Goal: Task Accomplishment & Management: Use online tool/utility

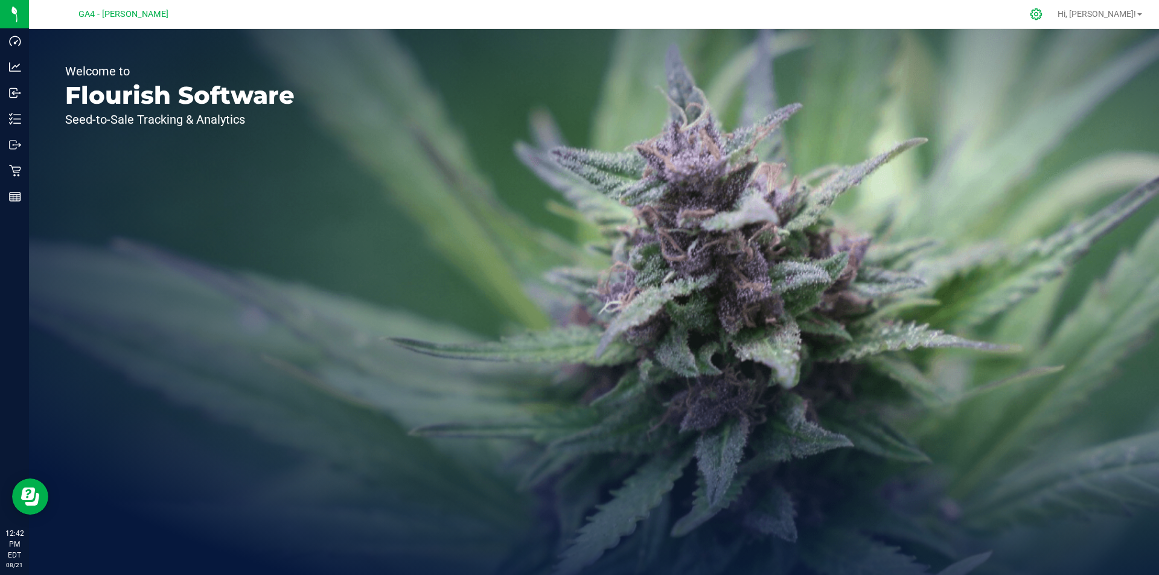
click at [1051, 7] on div at bounding box center [1036, 14] width 30 height 26
click at [1042, 18] on icon at bounding box center [1035, 14] width 13 height 13
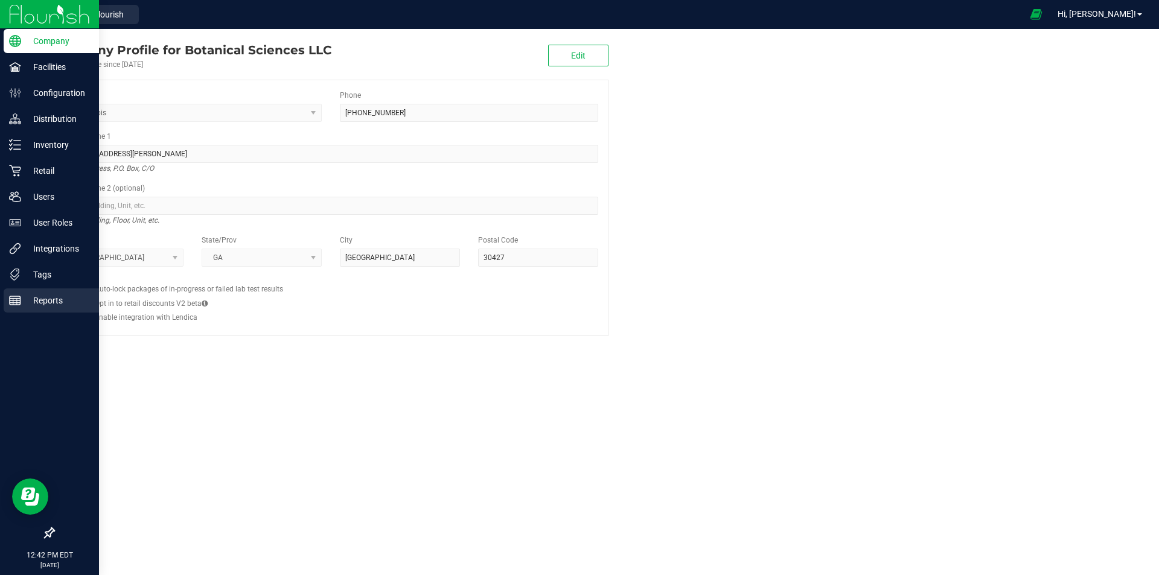
click at [16, 304] on icon at bounding box center [15, 300] width 12 height 12
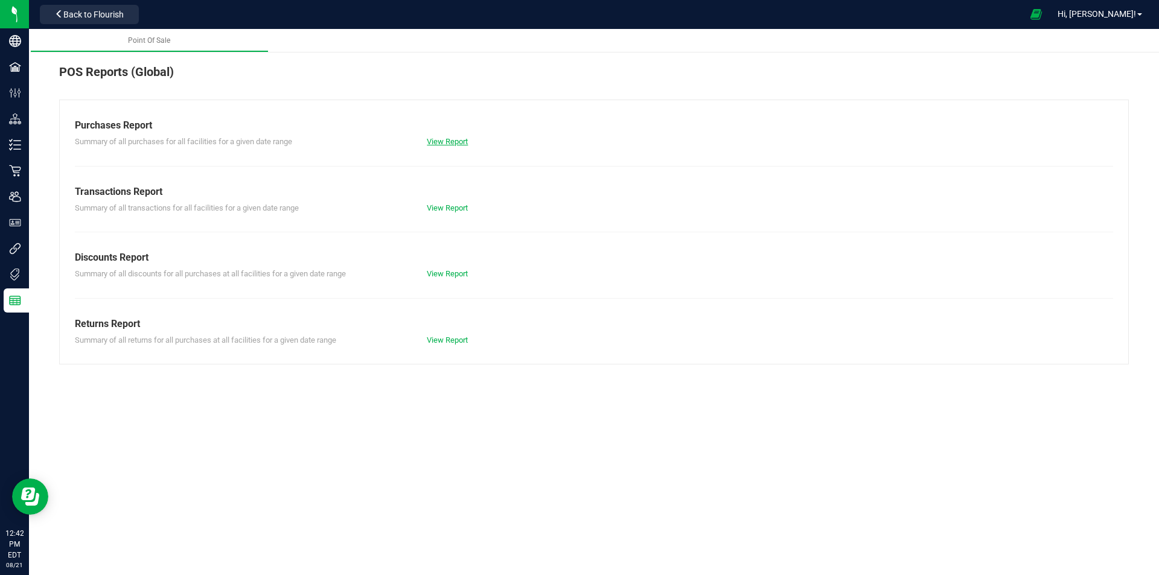
click at [445, 141] on link "View Report" at bounding box center [447, 141] width 41 height 9
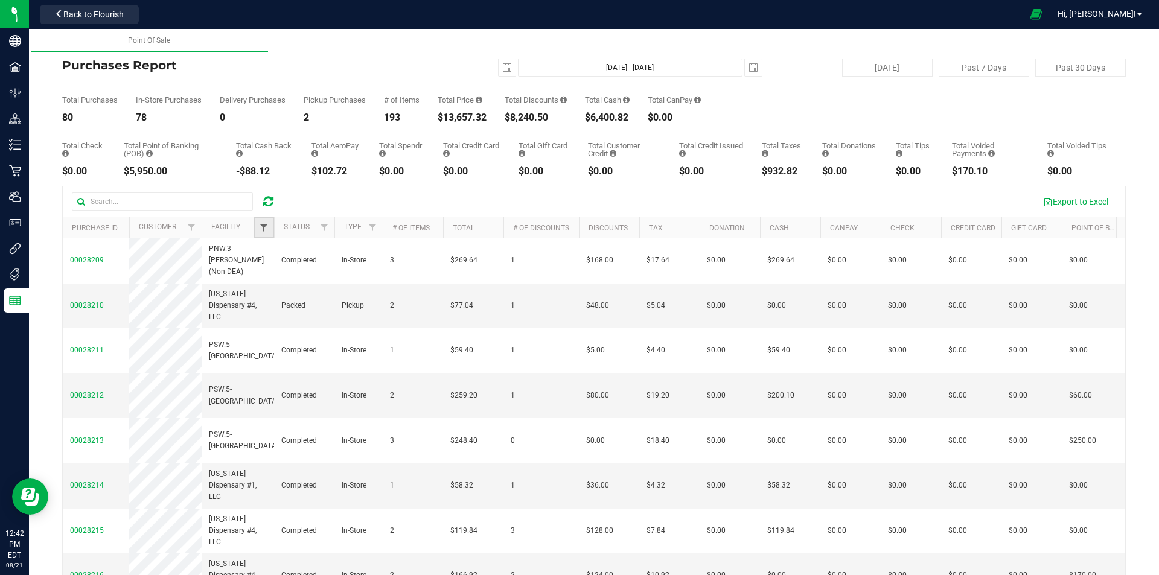
click at [264, 226] on span "Filter" at bounding box center [264, 228] width 10 height 10
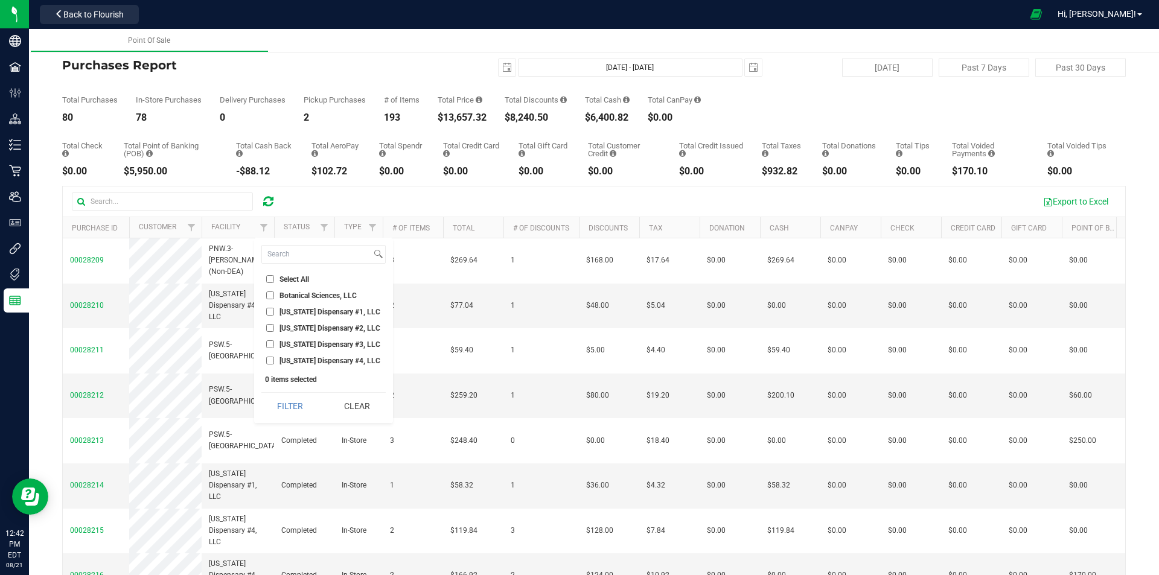
drag, startPoint x: 334, startPoint y: 360, endPoint x: 317, endPoint y: 390, distance: 34.6
click at [334, 360] on span "[US_STATE] Dispensary #4, LLC" at bounding box center [329, 360] width 101 height 7
click at [274, 360] on input "[US_STATE] Dispensary #4, LLC" at bounding box center [270, 361] width 8 height 8
checkbox input "true"
click at [322, 402] on div "Filter Clear" at bounding box center [323, 405] width 124 height 27
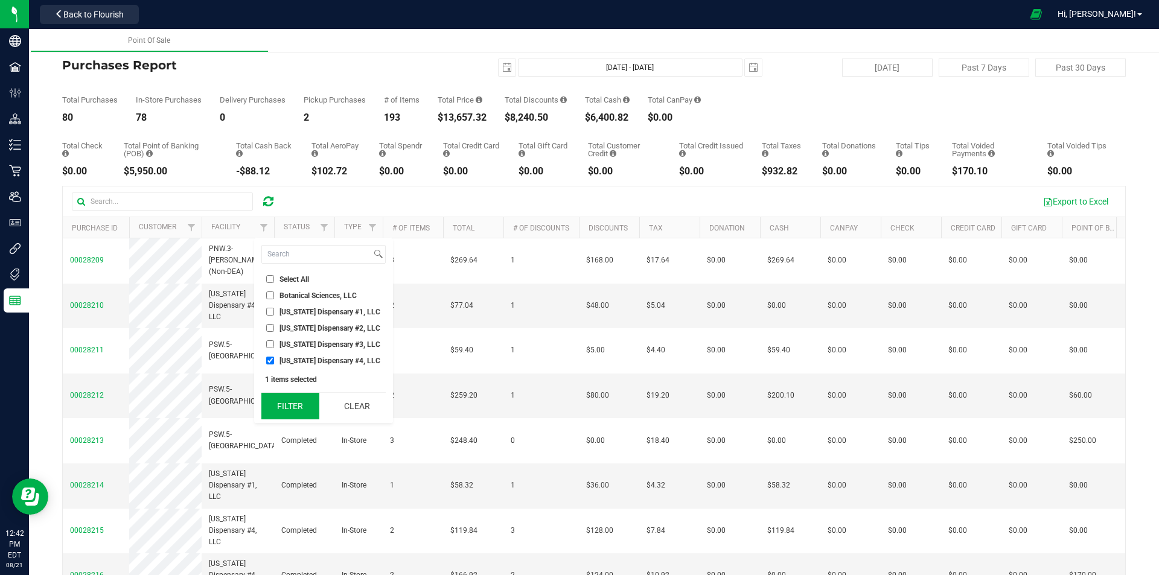
click at [294, 395] on button "Filter" at bounding box center [290, 406] width 58 height 27
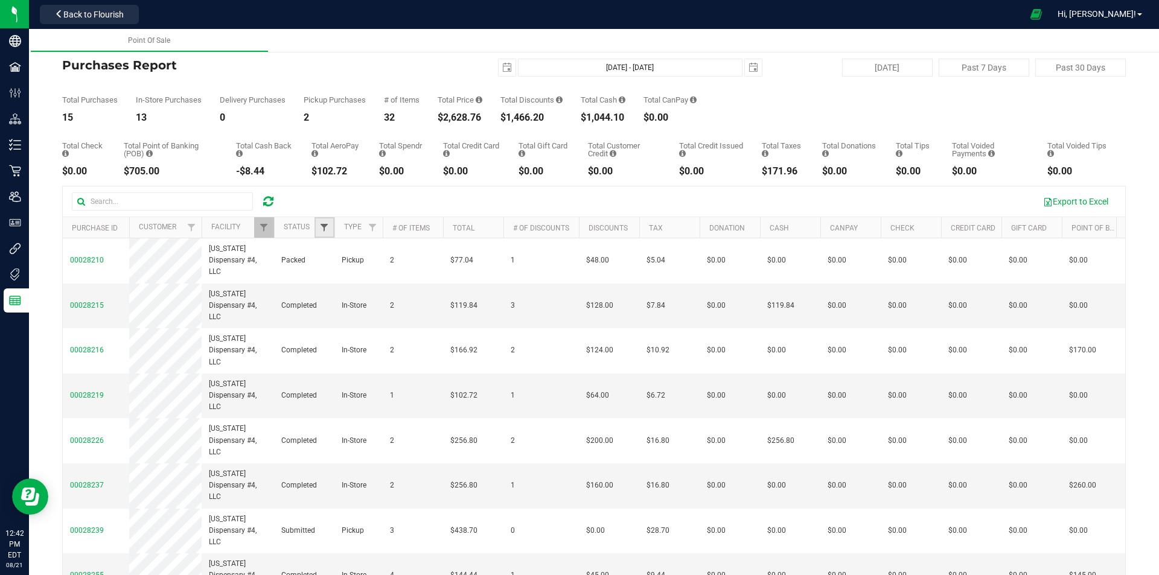
click at [326, 223] on span "Filter" at bounding box center [324, 228] width 10 height 10
click at [347, 312] on span "Completed" at bounding box center [357, 311] width 35 height 7
click at [334, 312] on input "Completed" at bounding box center [330, 312] width 8 height 8
checkbox input "true"
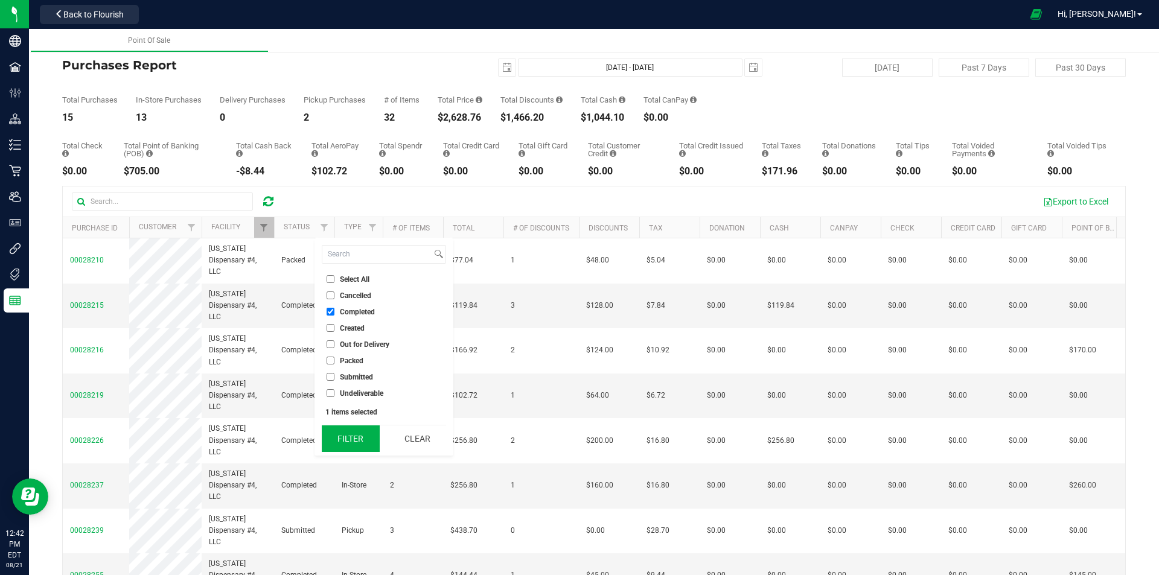
click at [342, 429] on button "Filter" at bounding box center [351, 438] width 58 height 27
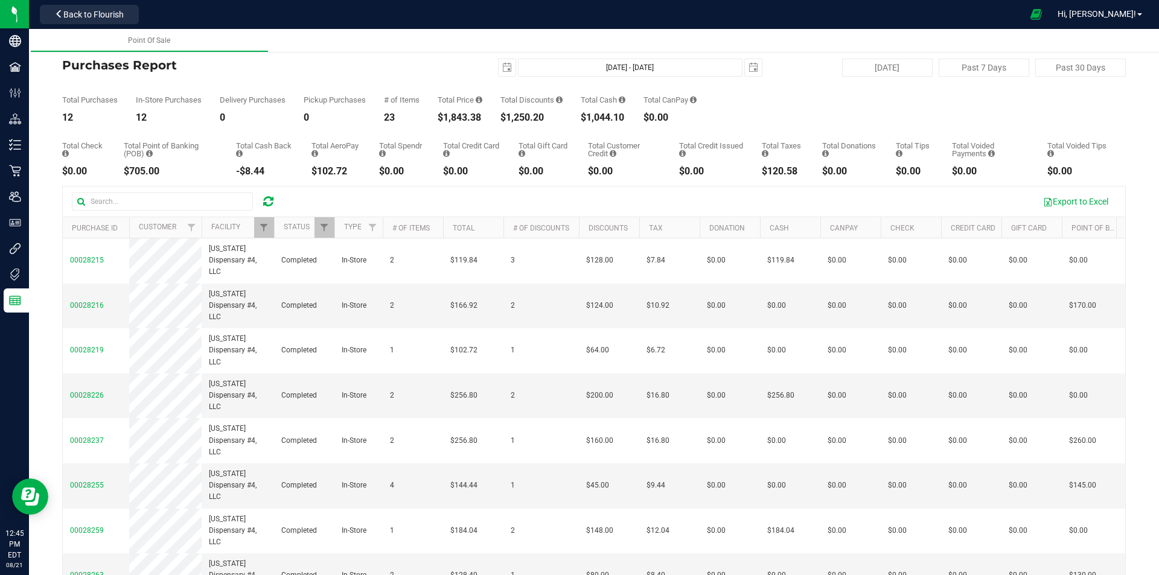
click at [267, 199] on icon at bounding box center [268, 202] width 10 height 12
click at [267, 202] on icon at bounding box center [268, 202] width 10 height 12
click at [270, 203] on icon at bounding box center [268, 202] width 10 height 12
click at [88, 17] on span "Back to Flourish" at bounding box center [93, 15] width 60 height 10
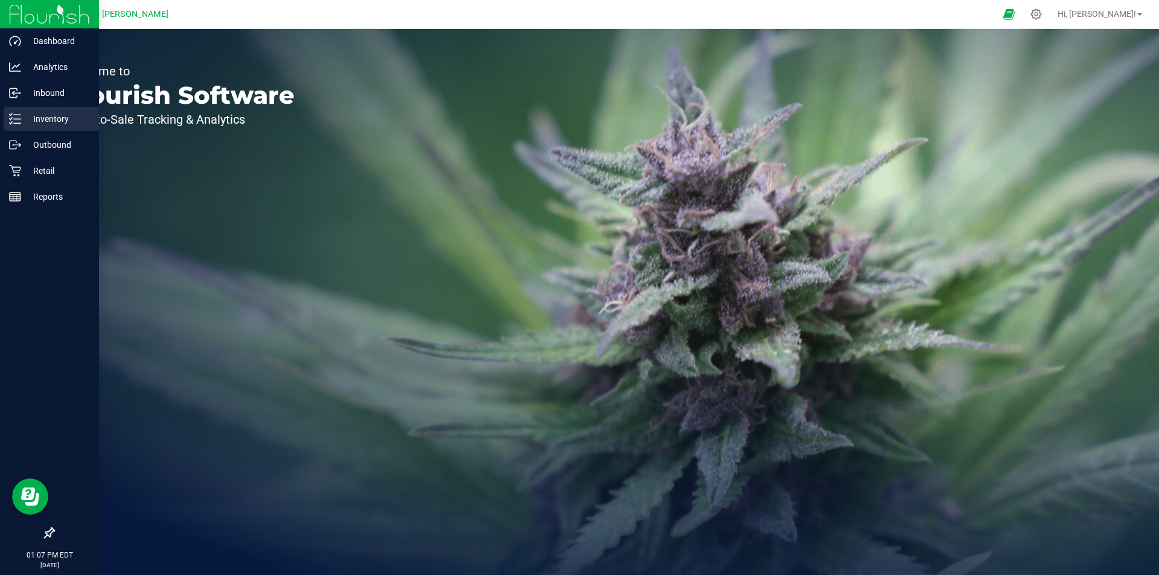
click at [52, 116] on p "Inventory" at bounding box center [57, 119] width 72 height 14
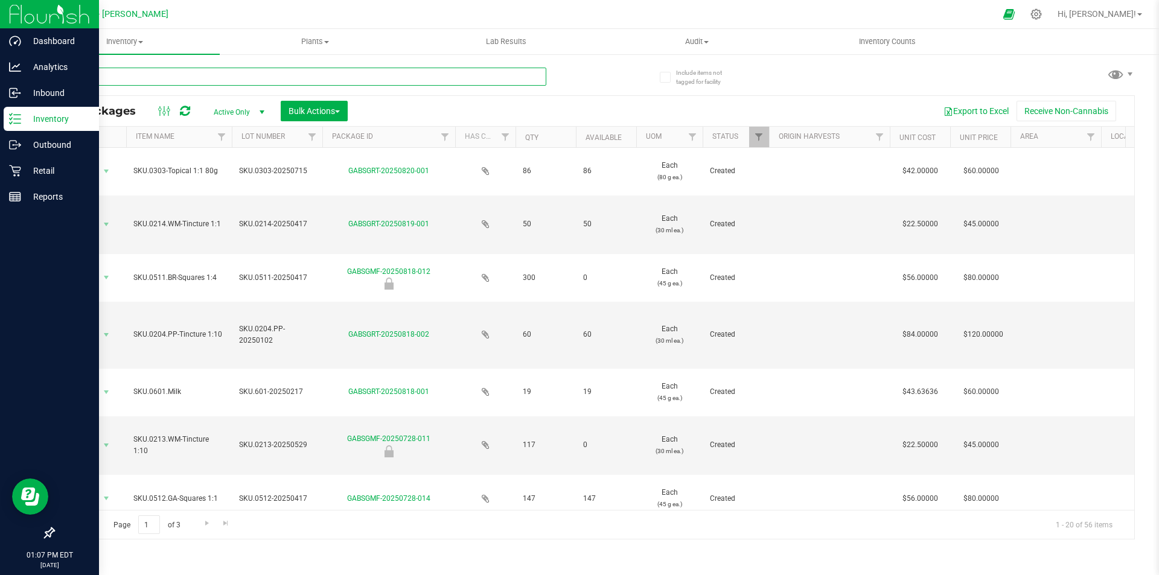
click at [119, 70] on input "text" at bounding box center [299, 77] width 493 height 18
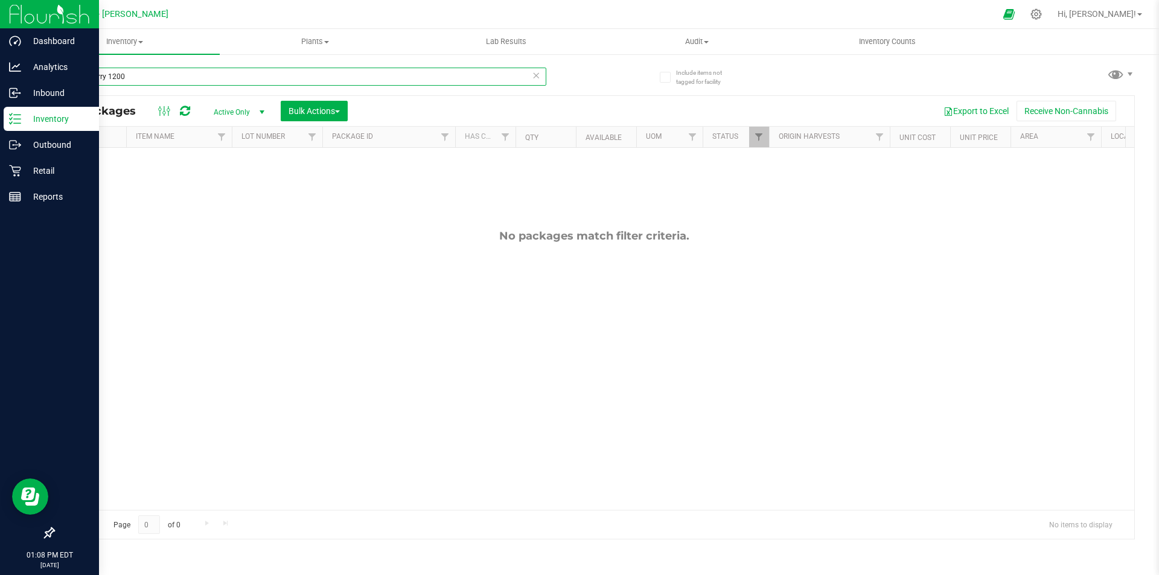
type input "strawberry 1200"
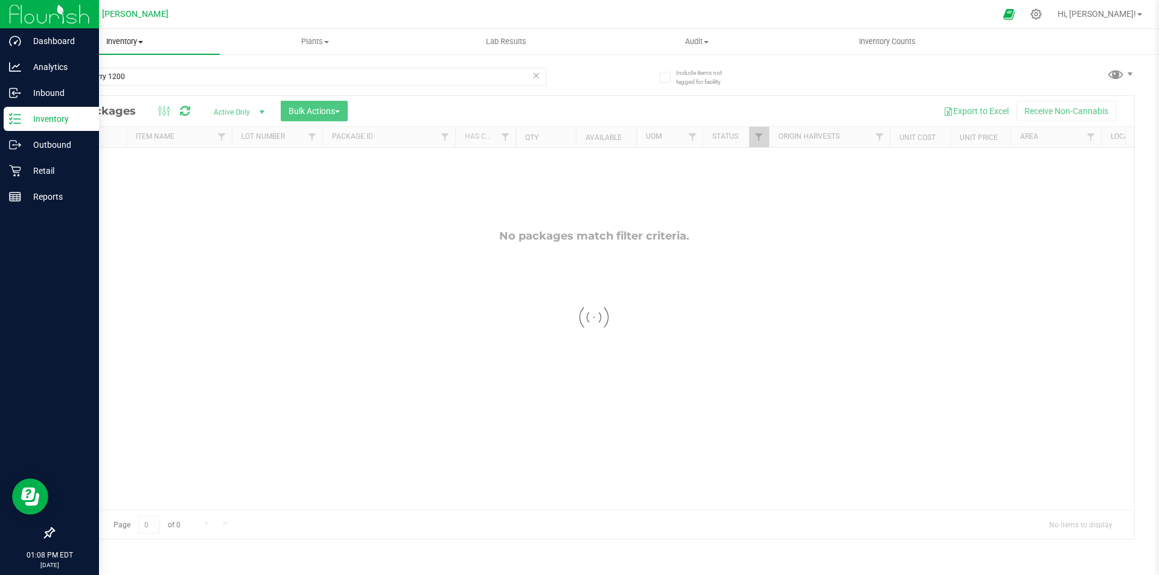
click at [134, 39] on span "Inventory" at bounding box center [124, 41] width 191 height 11
click at [124, 90] on li "All inventory" at bounding box center [124, 87] width 191 height 14
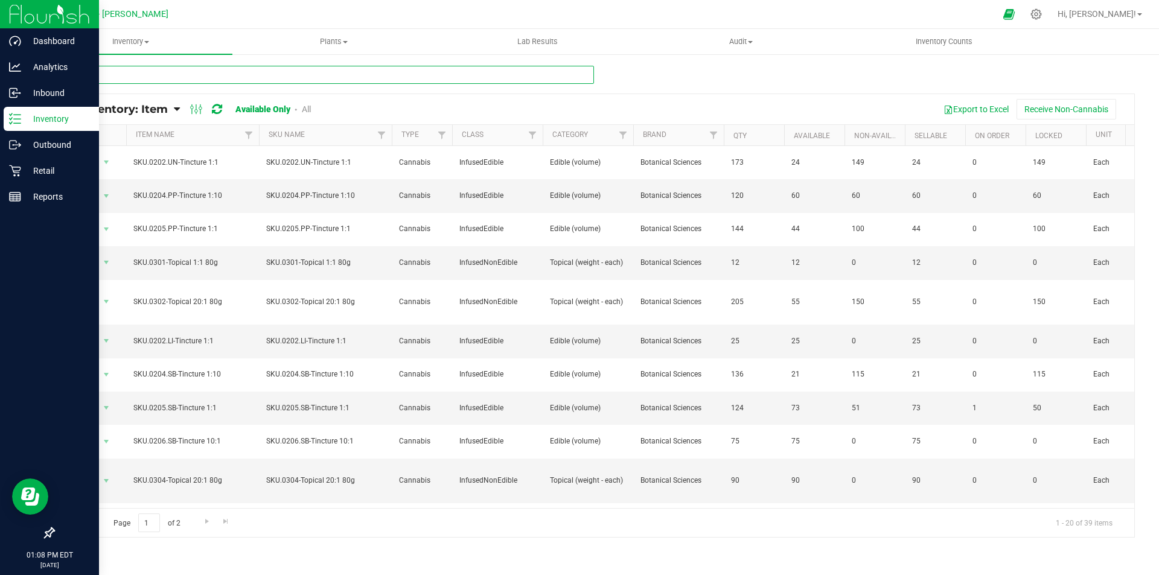
click at [218, 72] on input "text" at bounding box center [323, 75] width 541 height 18
type input "strawberry"
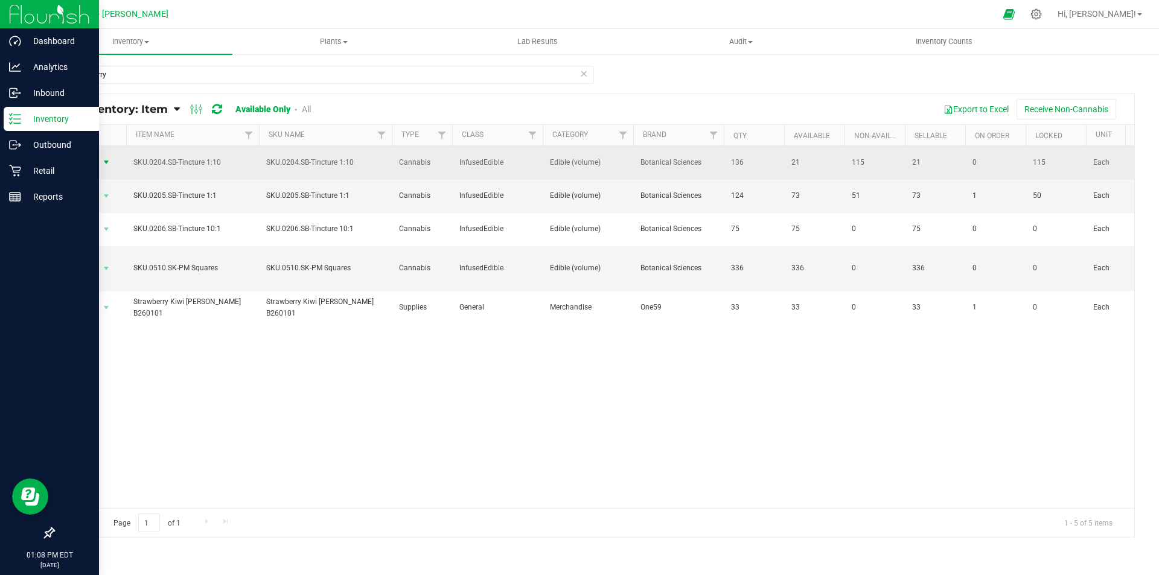
click at [105, 162] on span "select" at bounding box center [106, 163] width 10 height 10
click at [94, 162] on span "Action" at bounding box center [82, 162] width 33 height 17
click at [107, 162] on span "select" at bounding box center [106, 163] width 10 height 10
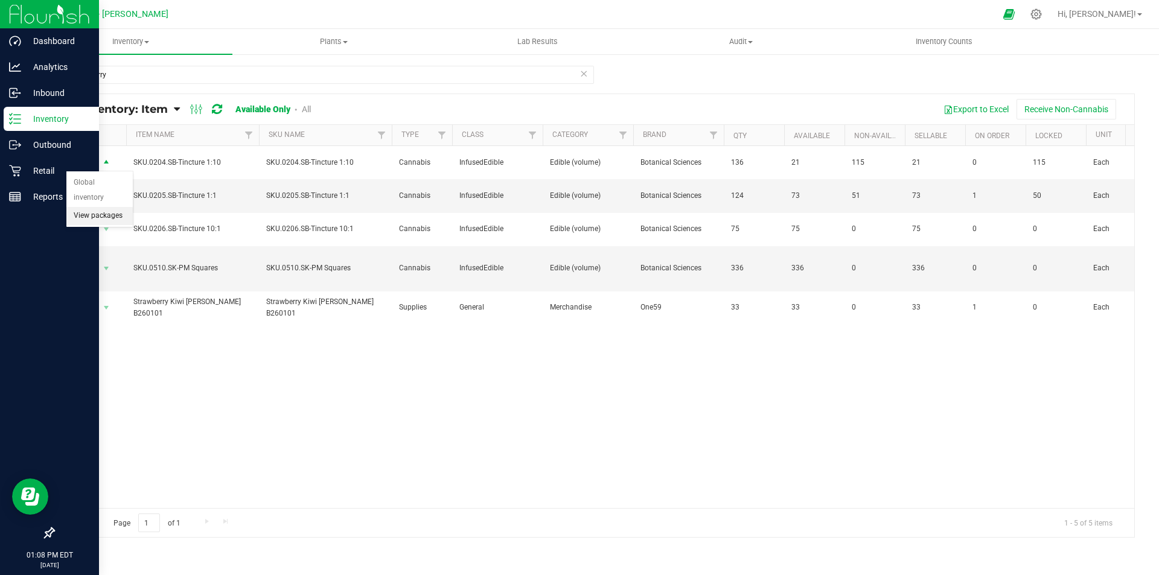
click at [95, 207] on li "View packages" at bounding box center [99, 216] width 66 height 18
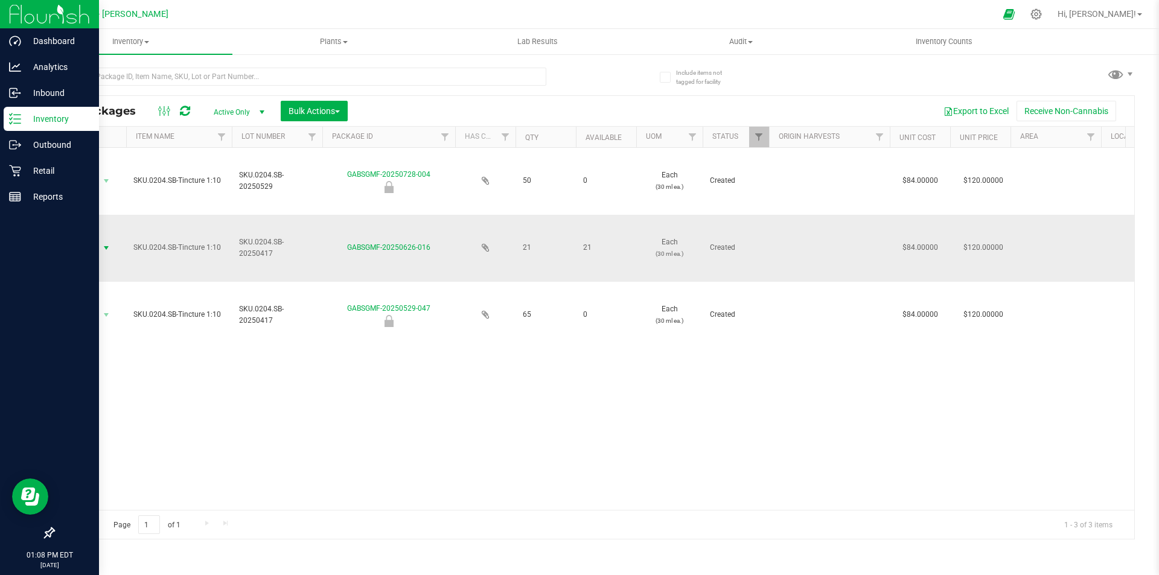
click at [107, 243] on span "select" at bounding box center [106, 248] width 10 height 10
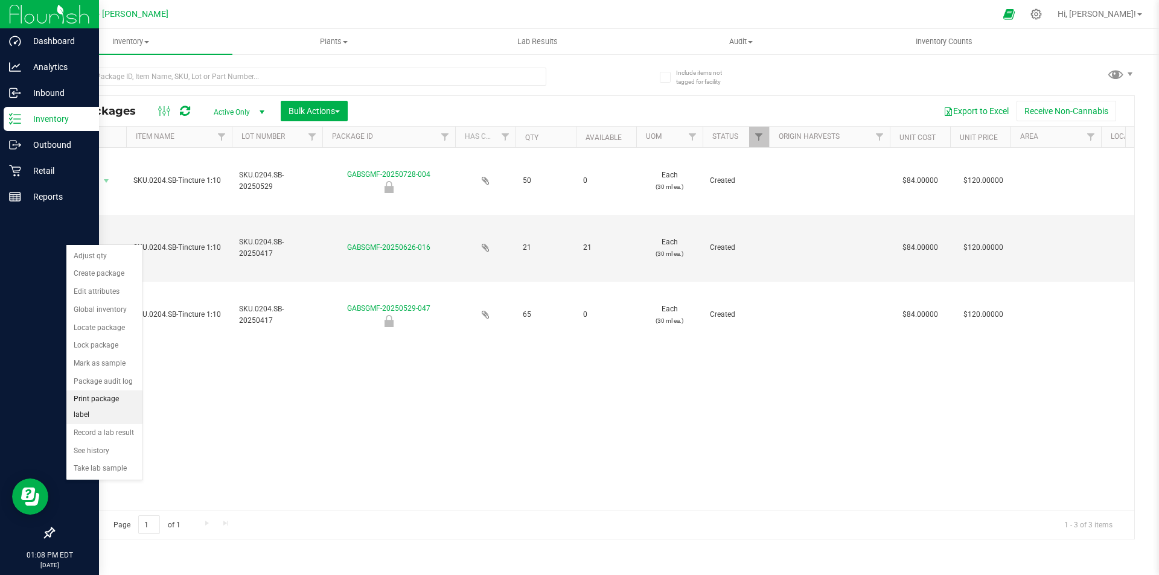
click at [123, 396] on li "Print package label" at bounding box center [104, 406] width 76 height 33
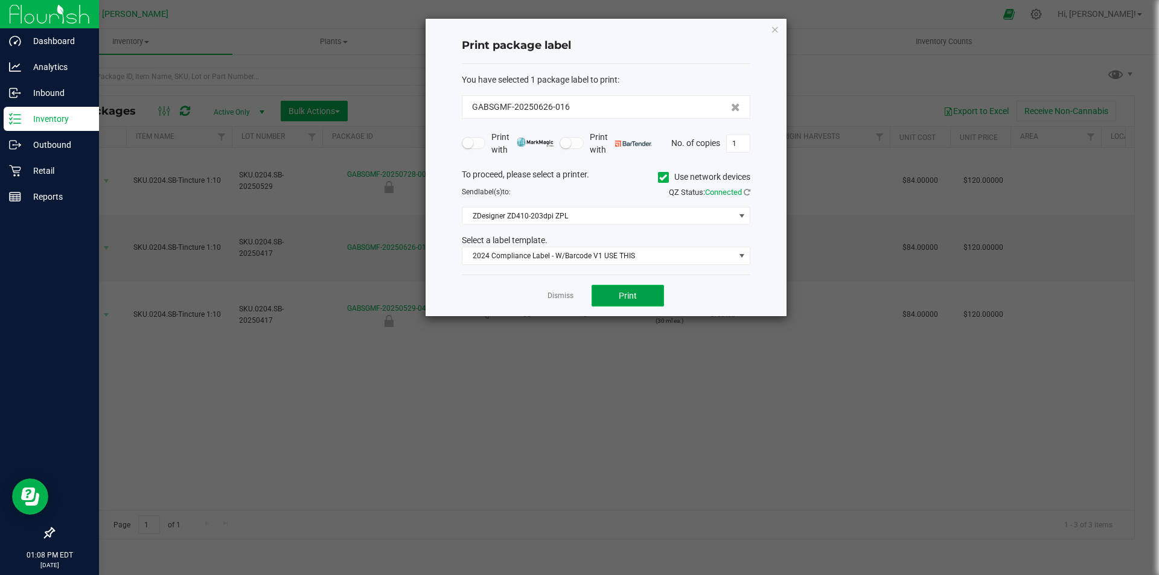
click at [614, 288] on button "Print" at bounding box center [627, 296] width 72 height 22
click at [605, 218] on span "ZDesigner ZD410-203dpi ZPL" at bounding box center [598, 216] width 272 height 17
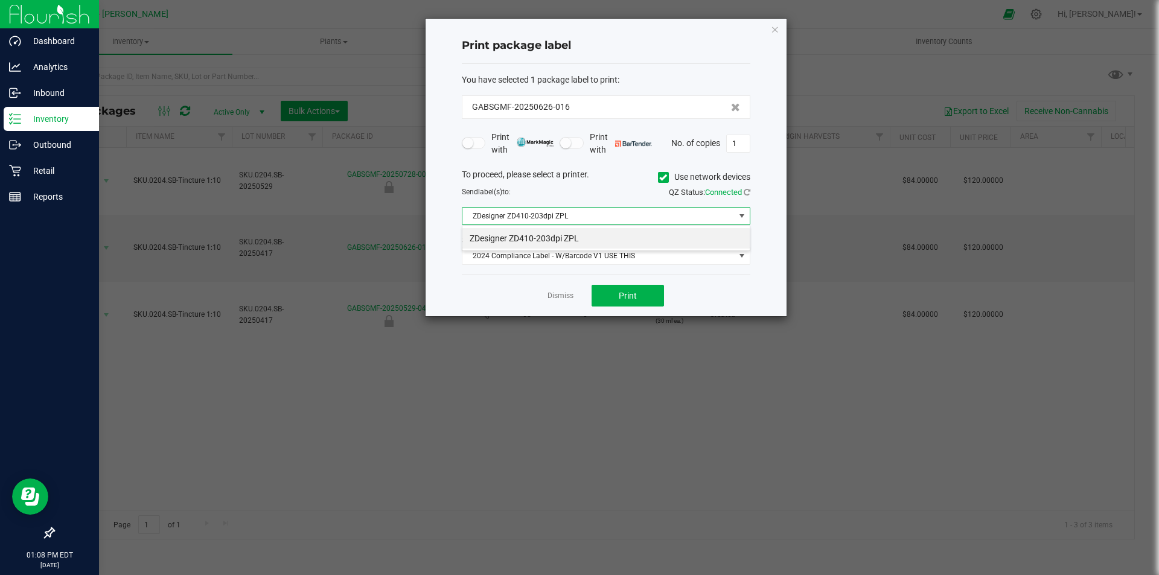
click at [606, 219] on span "ZDesigner ZD410-203dpi ZPL" at bounding box center [598, 216] width 272 height 17
click at [612, 250] on span "2024 Compliance Label - W/Barcode V1 USE THIS" at bounding box center [598, 255] width 272 height 17
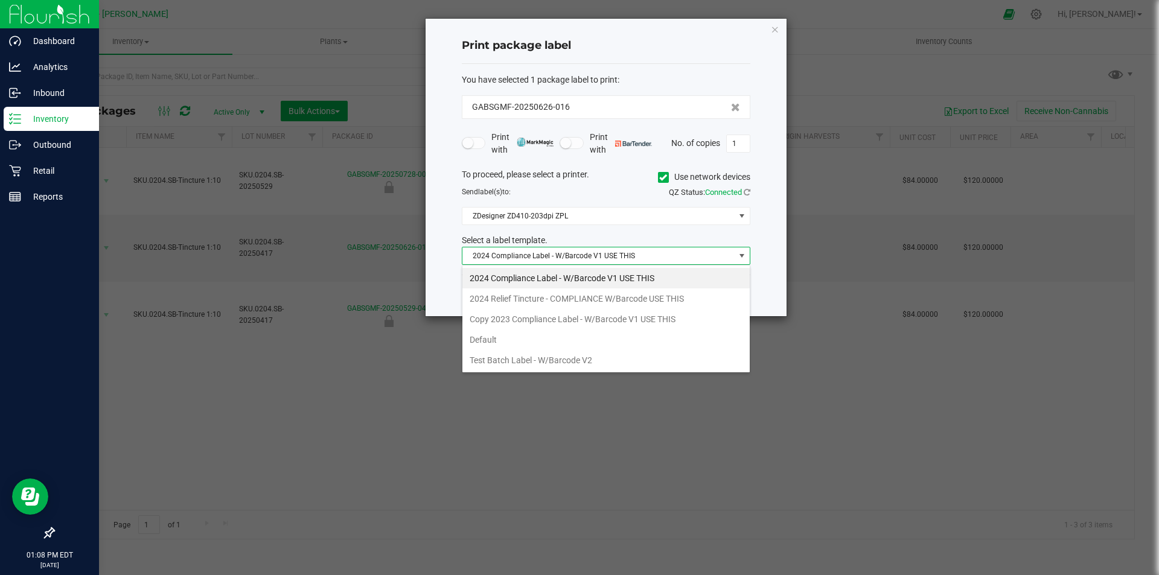
click at [606, 276] on li "2024 Compliance Label - W/Barcode V1 USE THIS" at bounding box center [605, 278] width 287 height 21
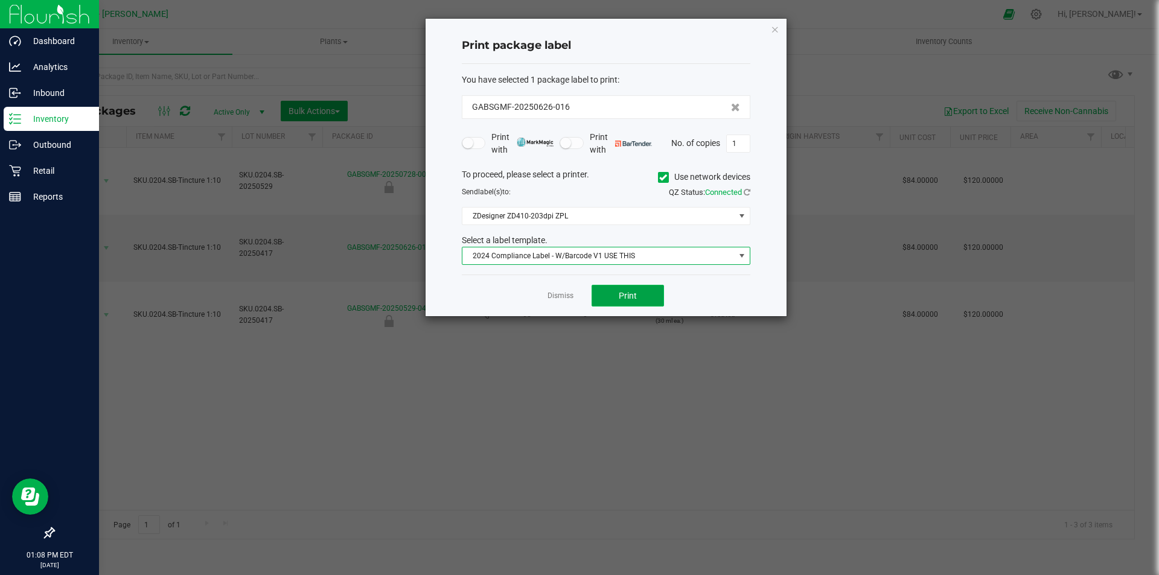
click at [614, 290] on button "Print" at bounding box center [627, 296] width 72 height 22
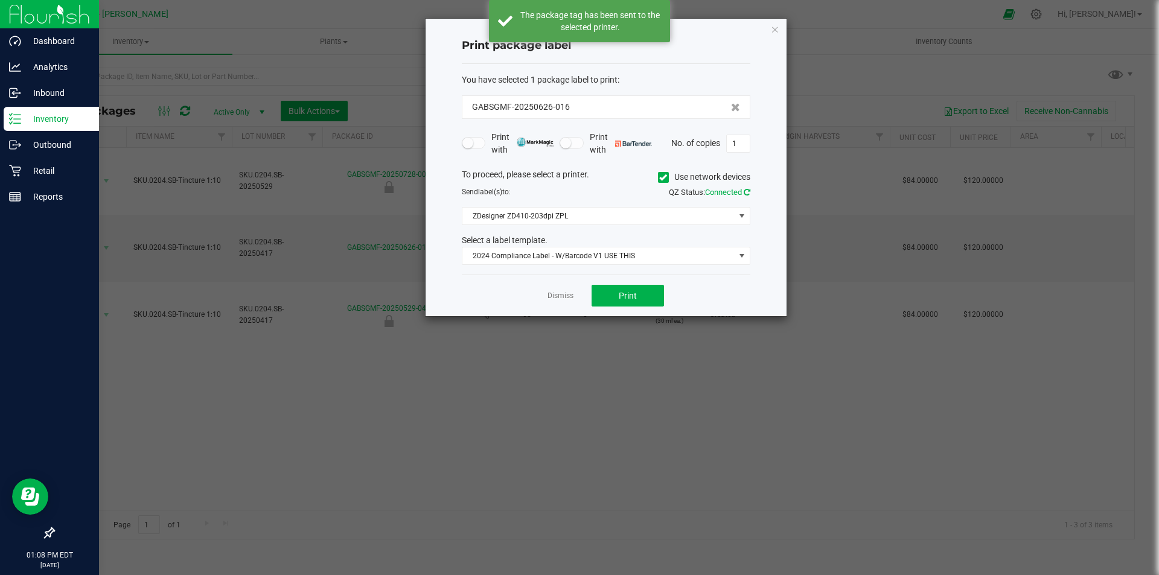
click at [743, 193] on icon at bounding box center [746, 192] width 7 height 8
click at [659, 177] on icon at bounding box center [663, 177] width 8 height 0
click at [0, 0] on input "Use network devices" at bounding box center [0, 0] width 0 height 0
click at [652, 298] on button "Print" at bounding box center [627, 296] width 72 height 22
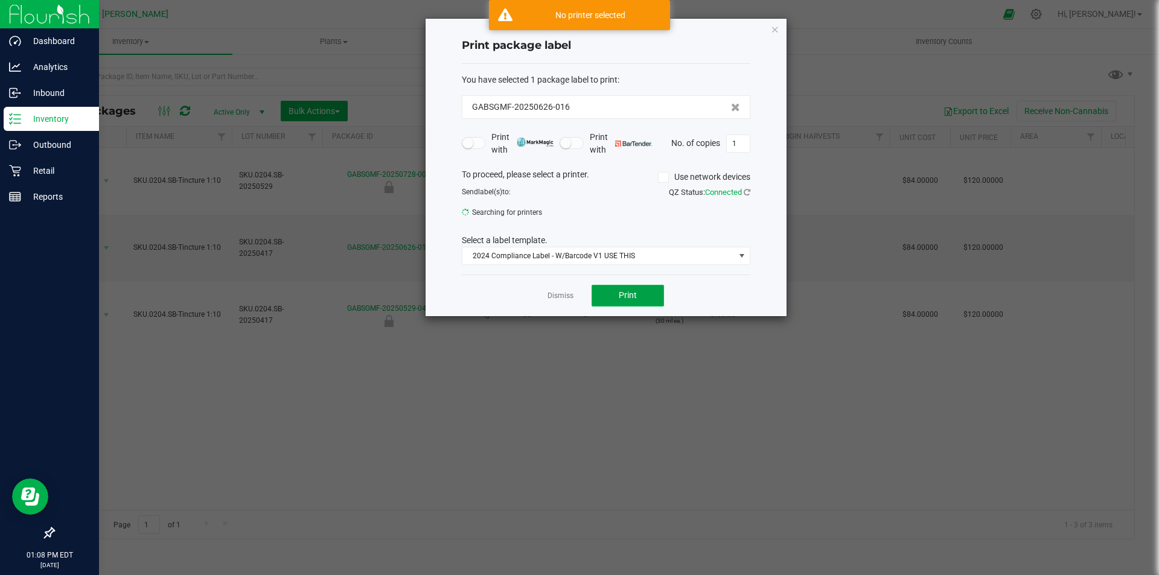
click at [652, 298] on button "Print" at bounding box center [627, 296] width 72 height 22
click at [664, 182] on span at bounding box center [663, 177] width 11 height 11
click at [0, 0] on input "Use network devices" at bounding box center [0, 0] width 0 height 0
